Goal: Task Accomplishment & Management: Use online tool/utility

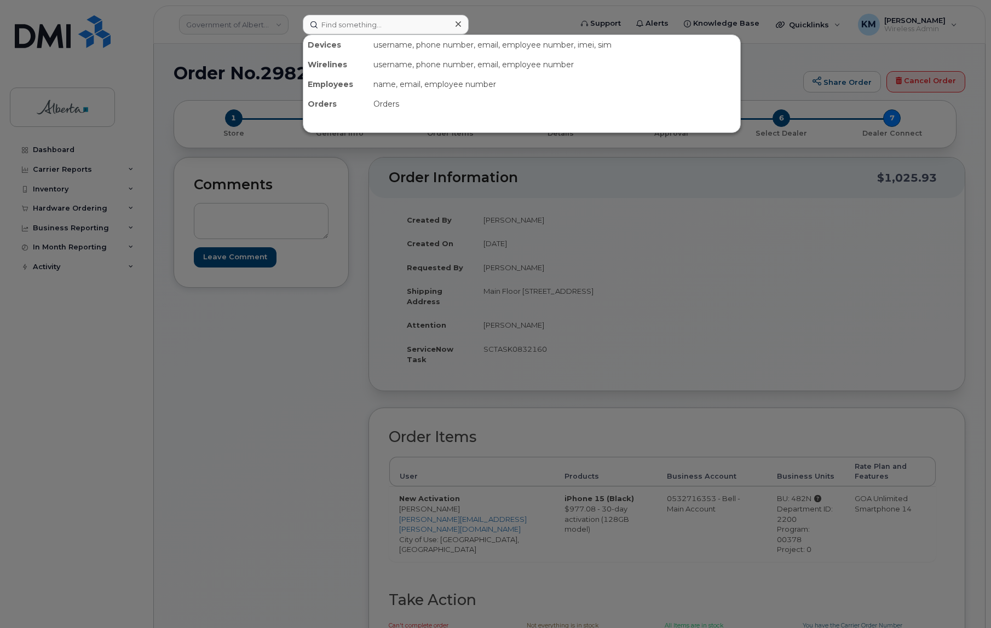
scroll to position [199, 0]
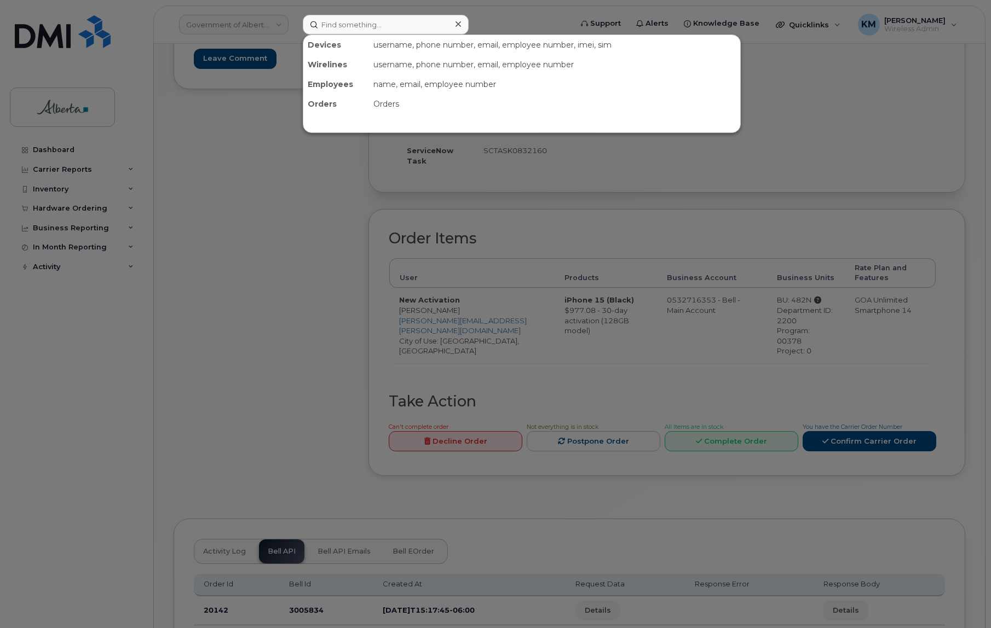
click at [69, 149] on div at bounding box center [495, 314] width 991 height 628
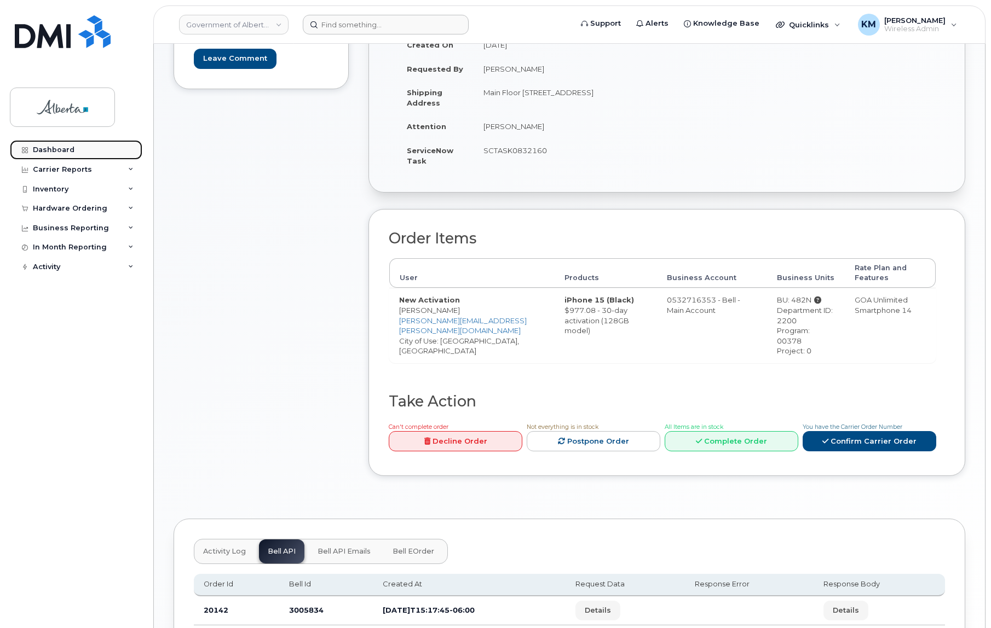
click at [69, 149] on div "Dashboard" at bounding box center [54, 150] width 42 height 9
click at [380, 29] on input at bounding box center [386, 25] width 166 height 20
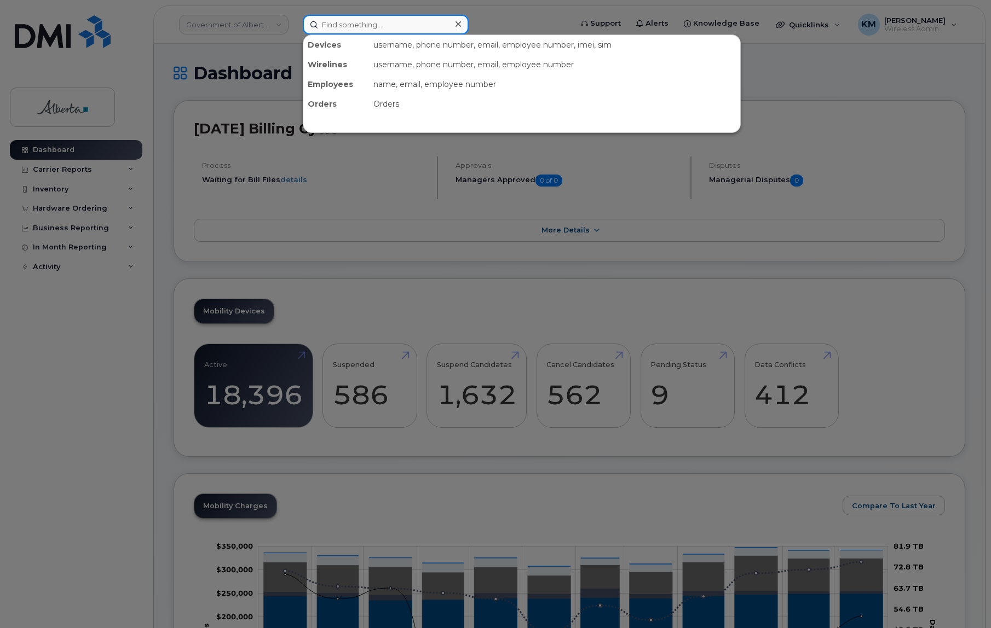
click at [380, 29] on input at bounding box center [386, 25] width 166 height 20
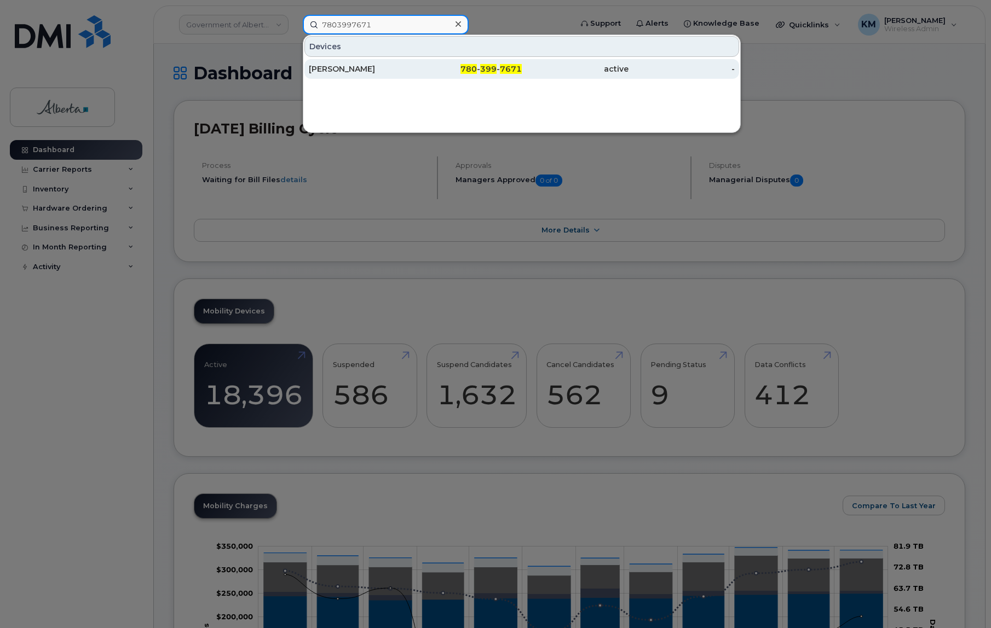
type input "7803997671"
click at [370, 68] on div "[PERSON_NAME]" at bounding box center [362, 68] width 107 height 11
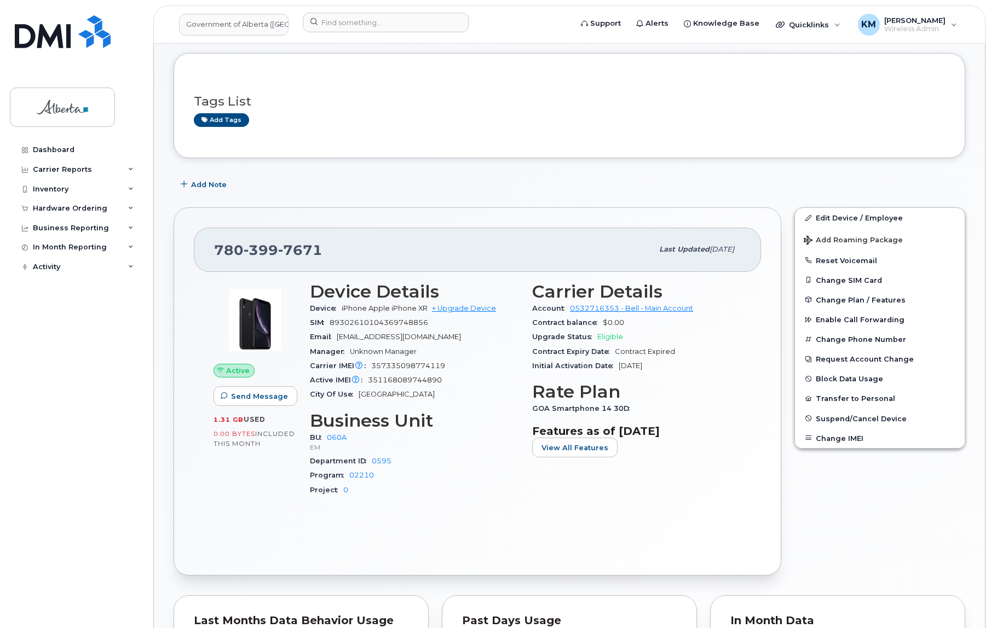
scroll to position [99, 0]
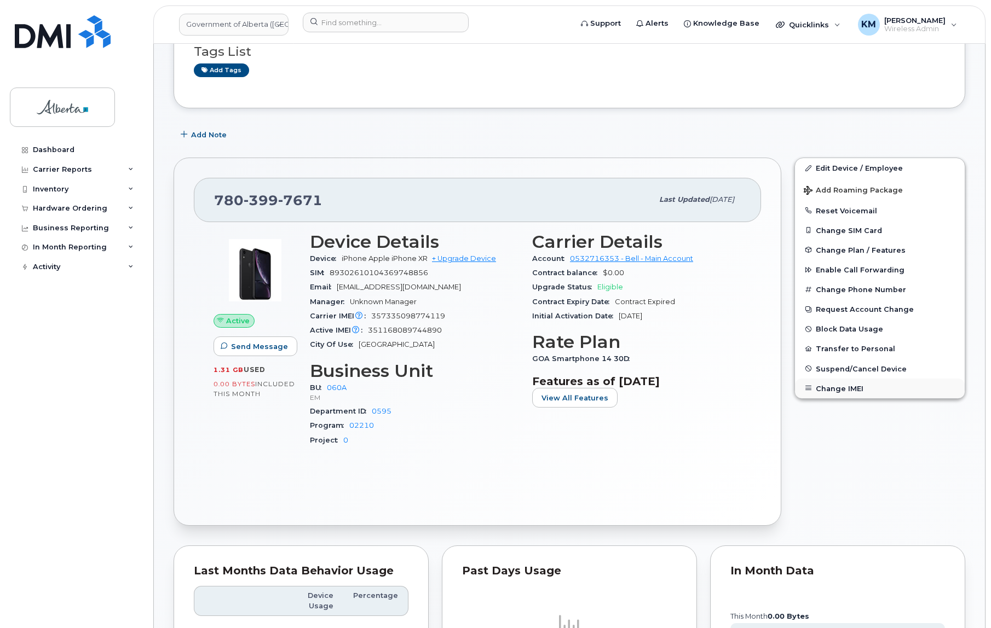
click at [852, 389] on button "Change IMEI" at bounding box center [880, 389] width 170 height 20
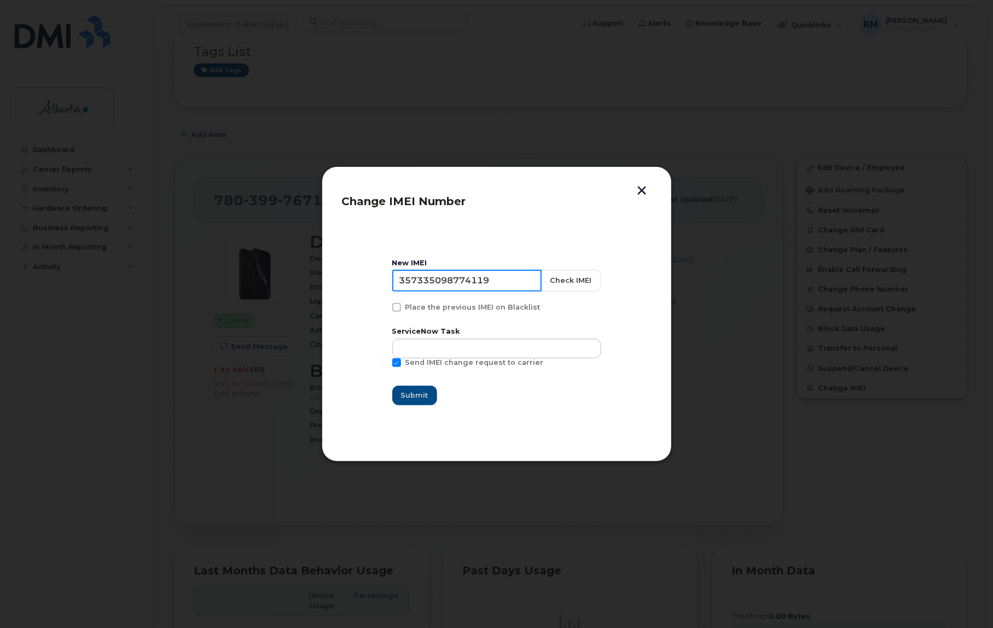
drag, startPoint x: 501, startPoint y: 283, endPoint x: 383, endPoint y: 297, distance: 118.5
click at [383, 297] on section "New IMEI [TECHNICAL_ID] Check IMEI Place the previous IMEI on Blacklist Service…" at bounding box center [497, 332] width 310 height 219
type input "351168089744890"
click at [577, 280] on button "Check IMEI" at bounding box center [571, 281] width 60 height 22
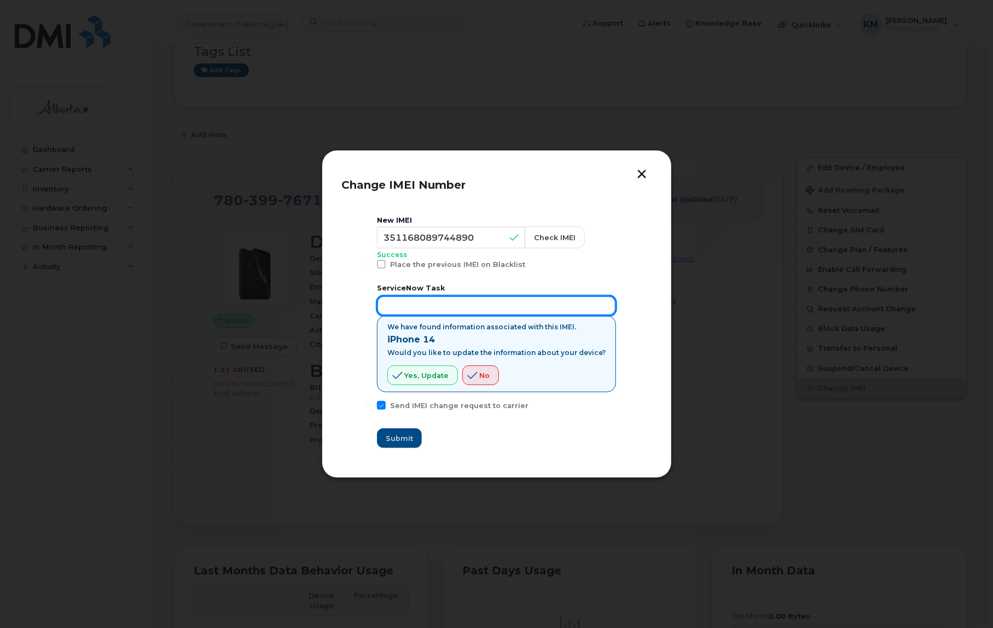
click at [470, 312] on input "text" at bounding box center [496, 306] width 239 height 20
type input "SCTASK0832366"
click at [413, 439] on span "Submit" at bounding box center [399, 438] width 27 height 10
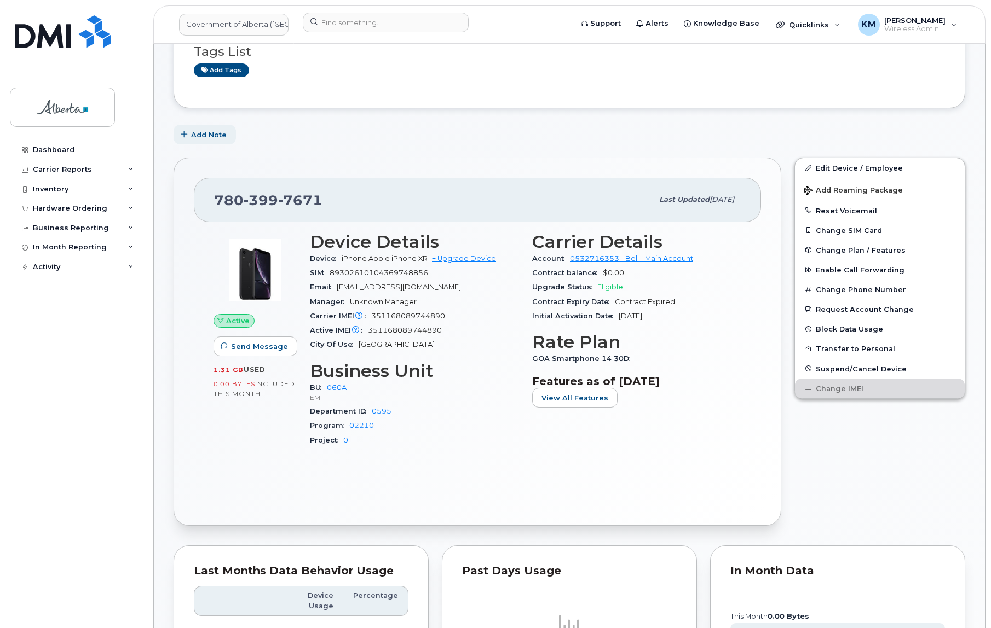
click at [208, 131] on span "Add Note" at bounding box center [209, 135] width 36 height 10
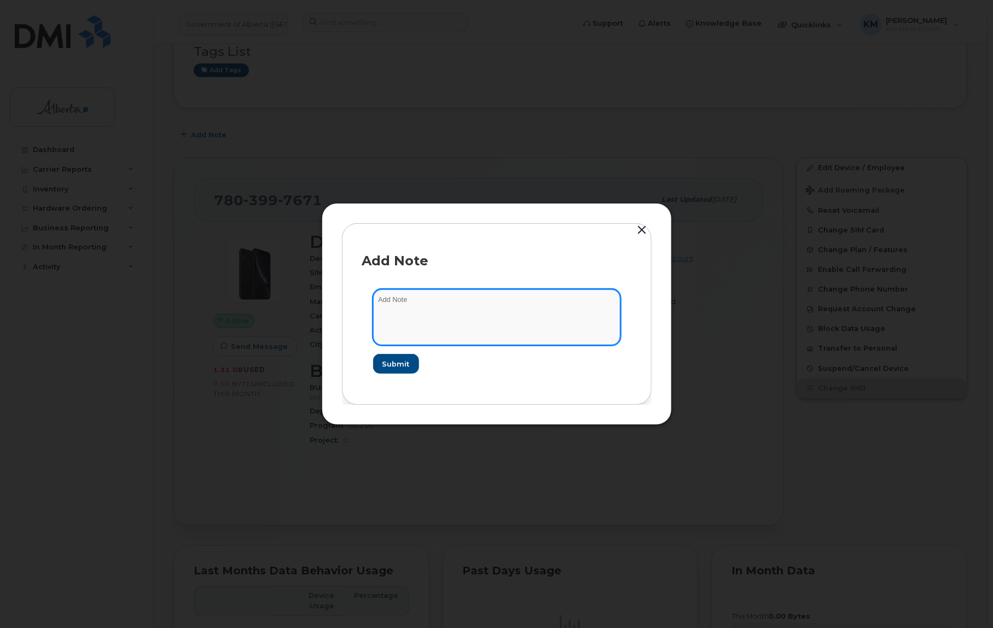
click at [430, 306] on textarea at bounding box center [496, 318] width 247 height 56
type textarea "s"
click at [534, 301] on textarea "SCTASK0832366 -" at bounding box center [496, 318] width 247 height 56
paste textarea "Device Assign Spare - [PHONE_NUMBER] iPhone 14 351168089744890 M3Q9H1FT4J"
type textarea "SCTASK0832366 - Device Assign Spare - [PHONE_NUMBER] iPhone 14 351168089744890 …"
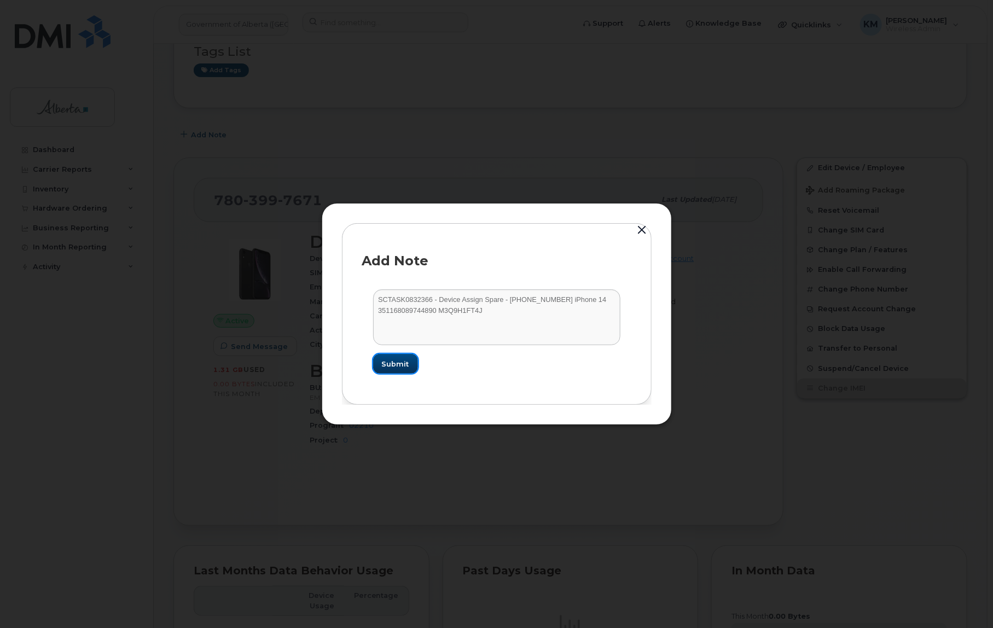
click at [416, 362] on button "Submit" at bounding box center [395, 364] width 45 height 20
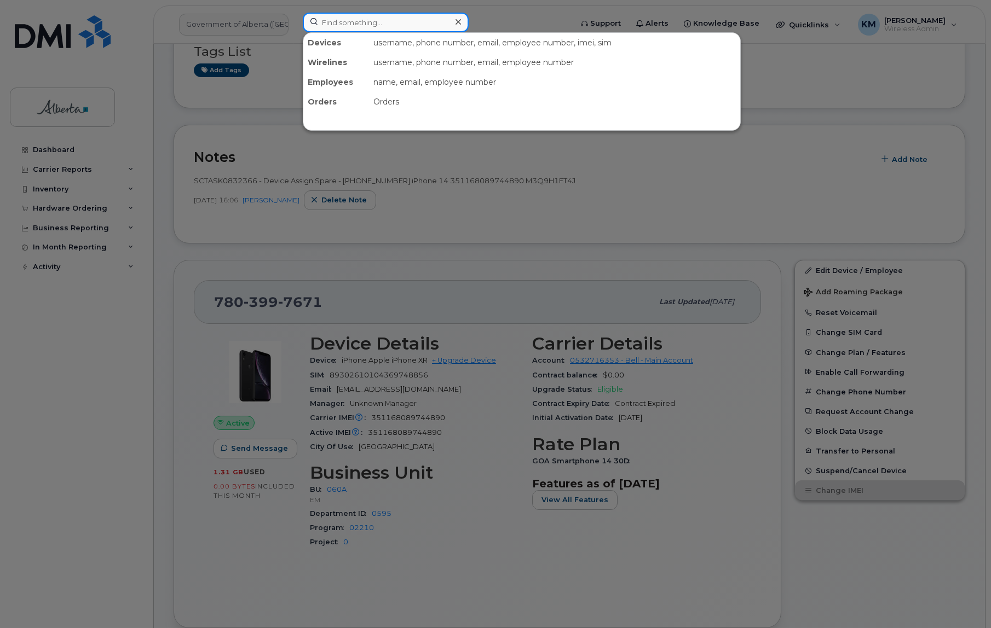
click at [330, 22] on input at bounding box center [386, 23] width 166 height 20
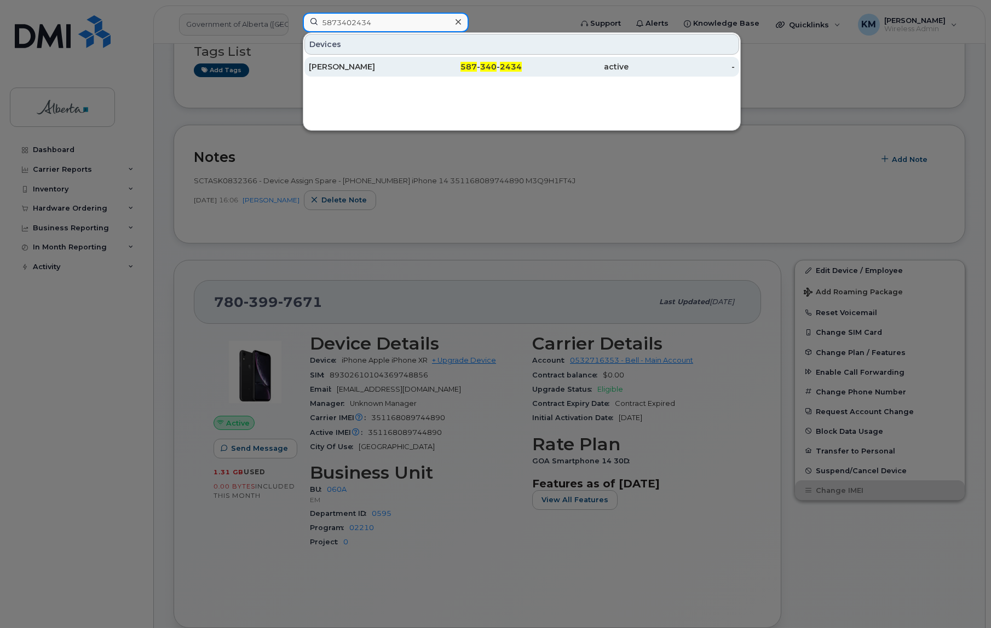
type input "5873402434"
click at [328, 66] on div "[PERSON_NAME]" at bounding box center [362, 66] width 107 height 11
